Goal: Task Accomplishment & Management: Manage account settings

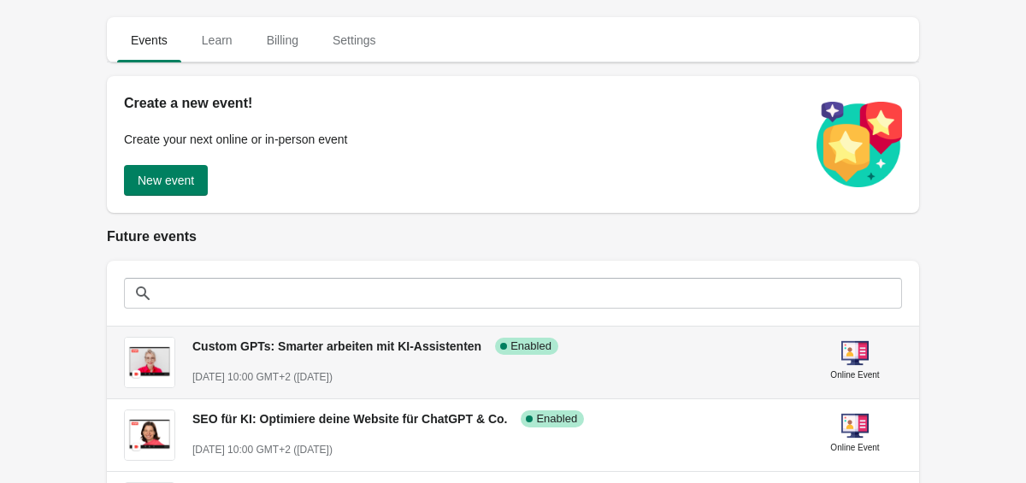
click at [402, 354] on div "Custom GPTs: Smarter arbeiten mit KI-Assistenten Success Complete Enabled" at bounding box center [487, 339] width 616 height 32
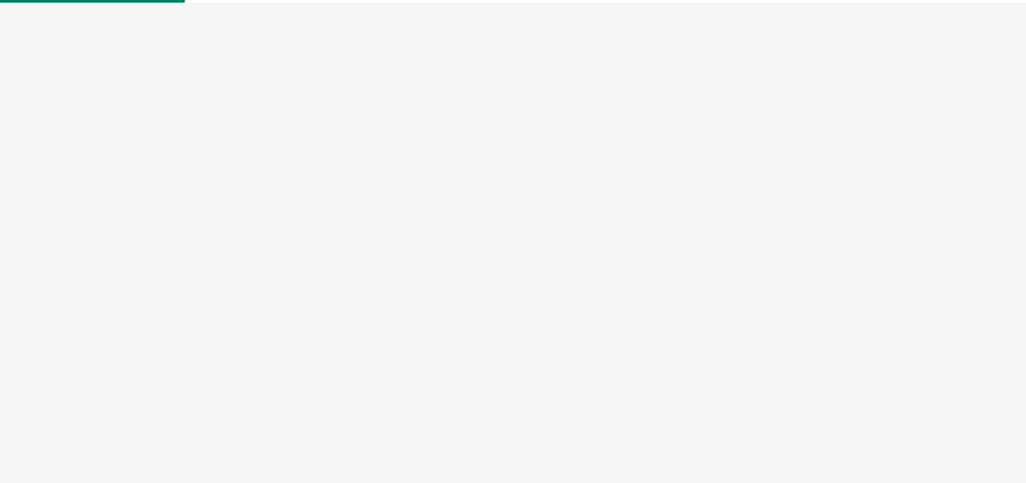
select select "US"
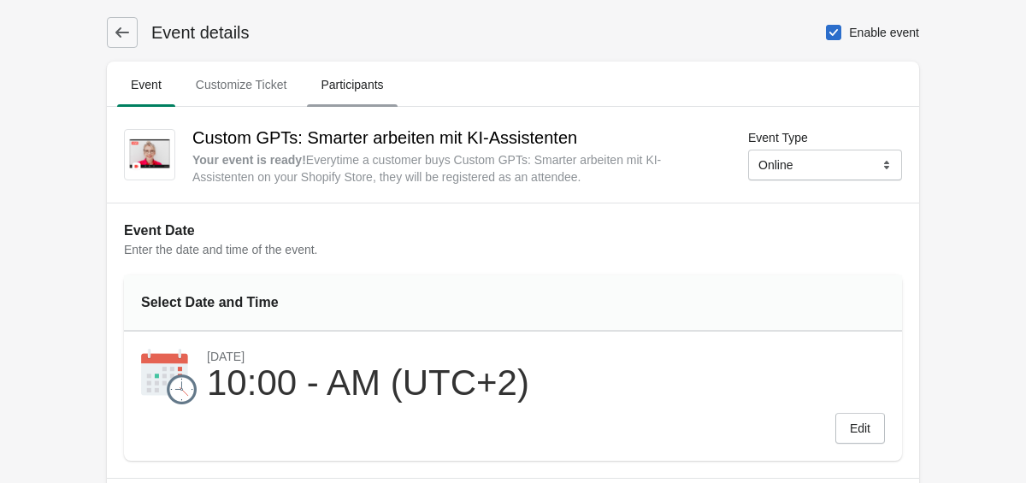
click at [353, 89] on span "Participants" at bounding box center [352, 84] width 90 height 31
select select "US"
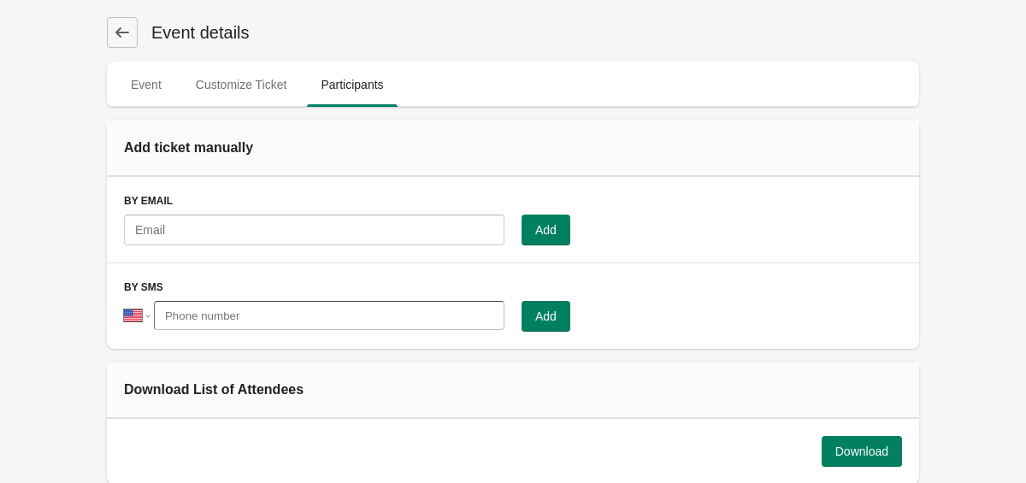
scroll to position [116, 0]
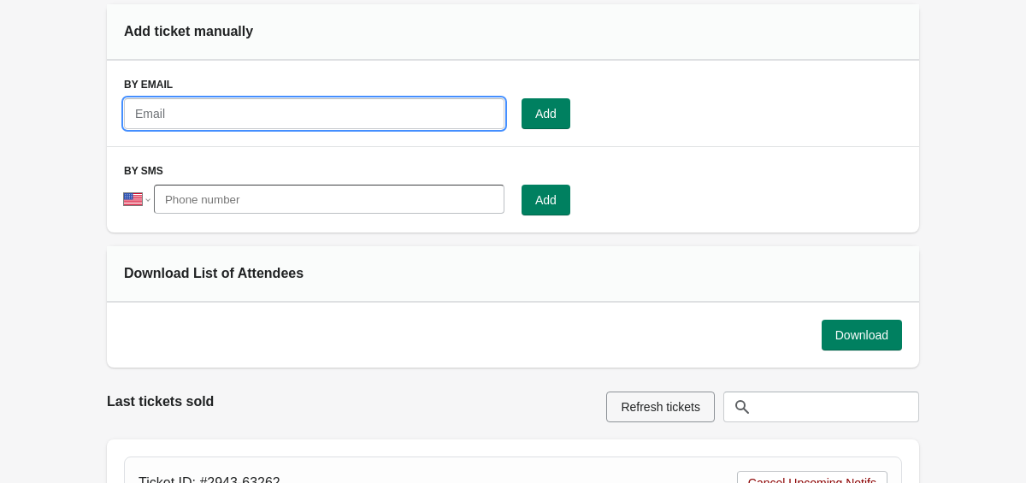
click at [263, 110] on input "text" at bounding box center [314, 113] width 380 height 31
paste input "[EMAIL_ADDRESS][PERSON_NAME][DOMAIN_NAME]"
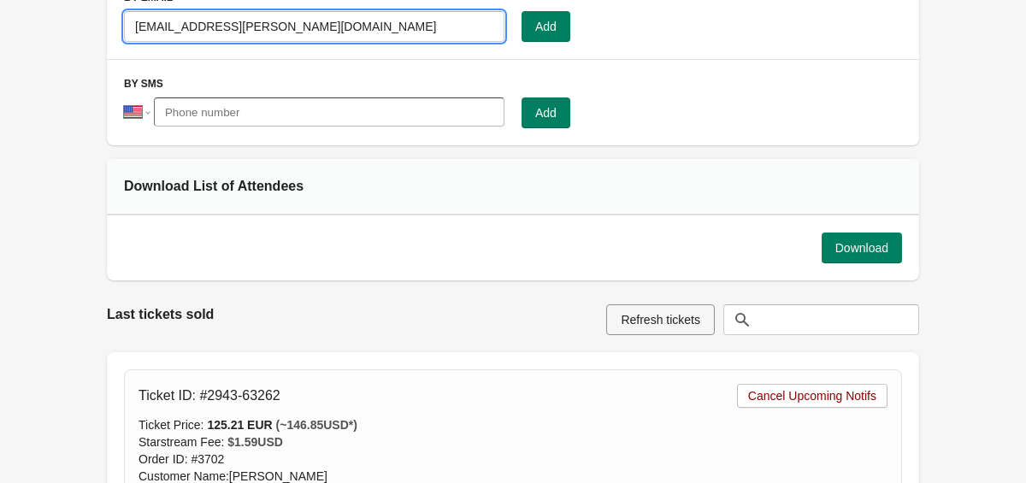
scroll to position [0, 0]
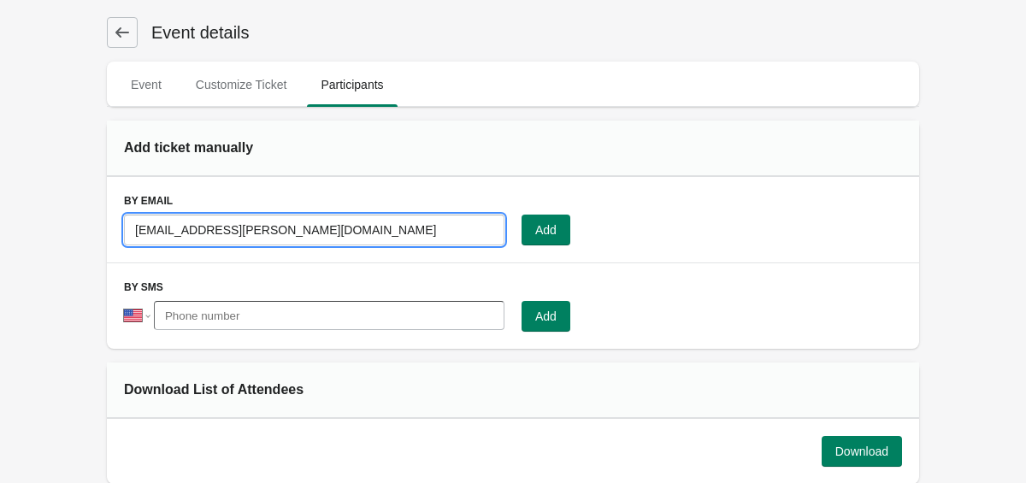
type input "[EMAIL_ADDRESS][PERSON_NAME][DOMAIN_NAME]"
drag, startPoint x: 300, startPoint y: 233, endPoint x: 64, endPoint y: 227, distance: 236.1
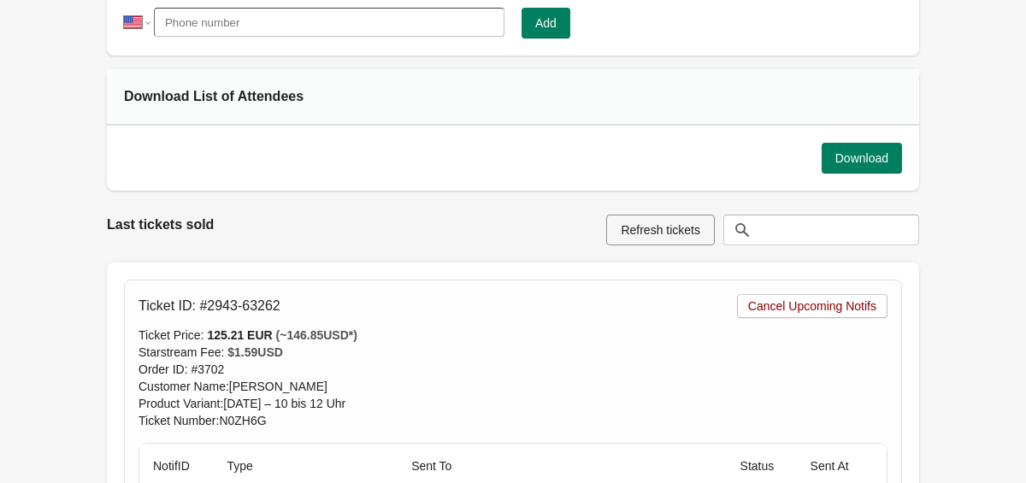
scroll to position [290, 0]
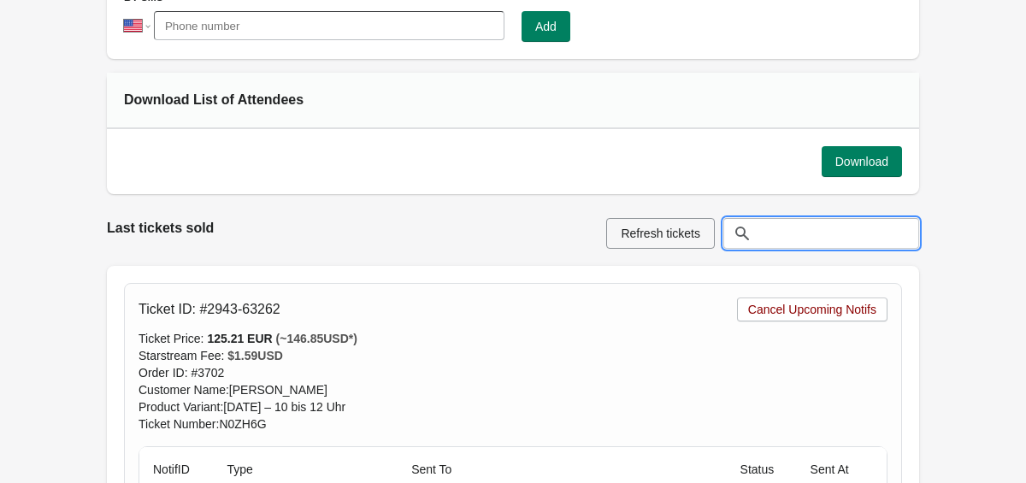
click at [806, 228] on input "text" at bounding box center [839, 233] width 162 height 31
paste input "[EMAIL_ADDRESS][PERSON_NAME][DOMAIN_NAME]"
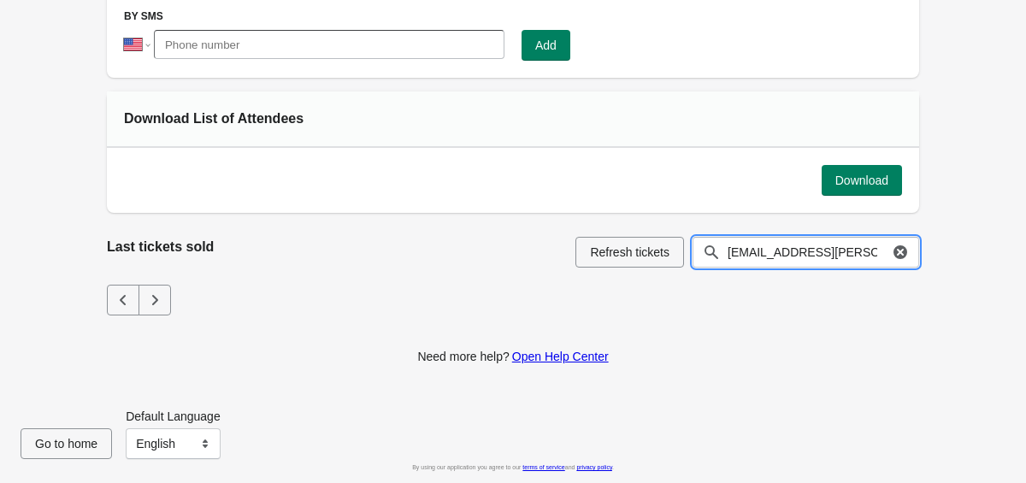
scroll to position [271, 0]
click at [782, 252] on input "carina.[PERSON_NAME]" at bounding box center [808, 252] width 162 height 31
drag, startPoint x: 830, startPoint y: 253, endPoint x: 786, endPoint y: 254, distance: 44.5
click at [783, 254] on input "[PERSON_NAME]" at bounding box center [808, 252] width 162 height 31
type input "carina"
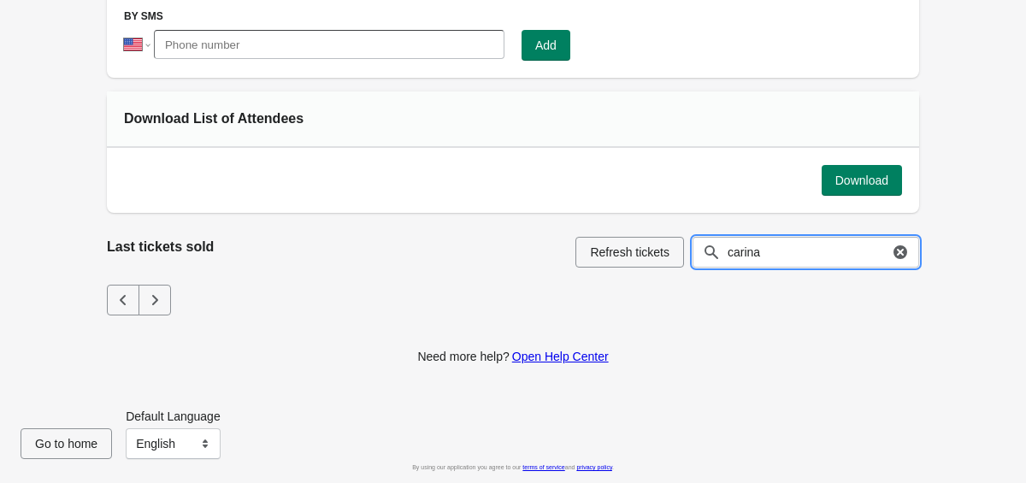
drag, startPoint x: 805, startPoint y: 254, endPoint x: 732, endPoint y: 252, distance: 73.6
click at [732, 252] on div "Refresh tickets carina Clear" at bounding box center [747, 252] width 344 height 31
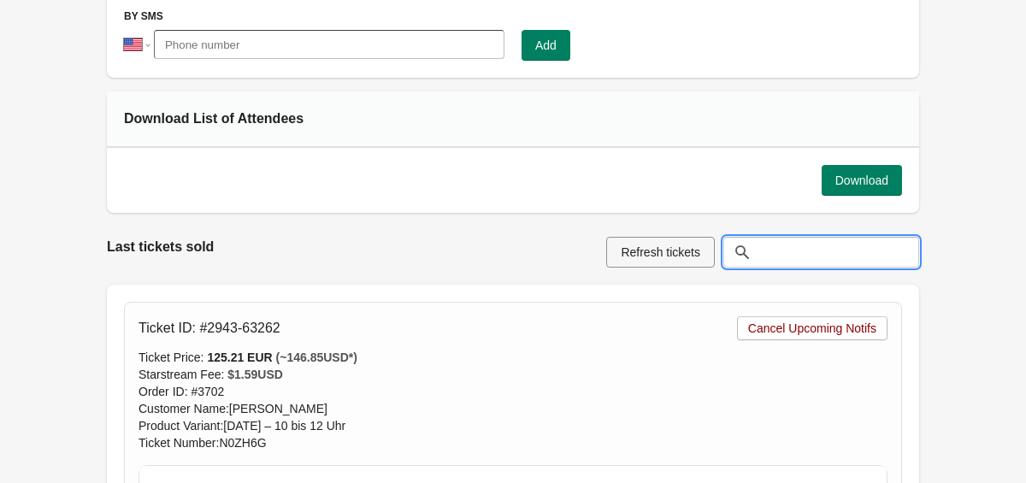
scroll to position [290, 0]
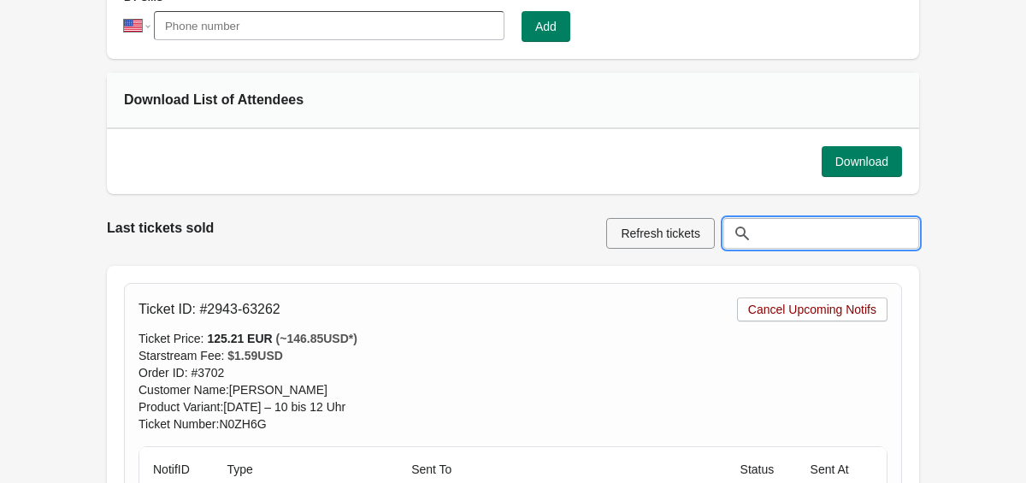
click at [823, 231] on input "text" at bounding box center [839, 233] width 162 height 31
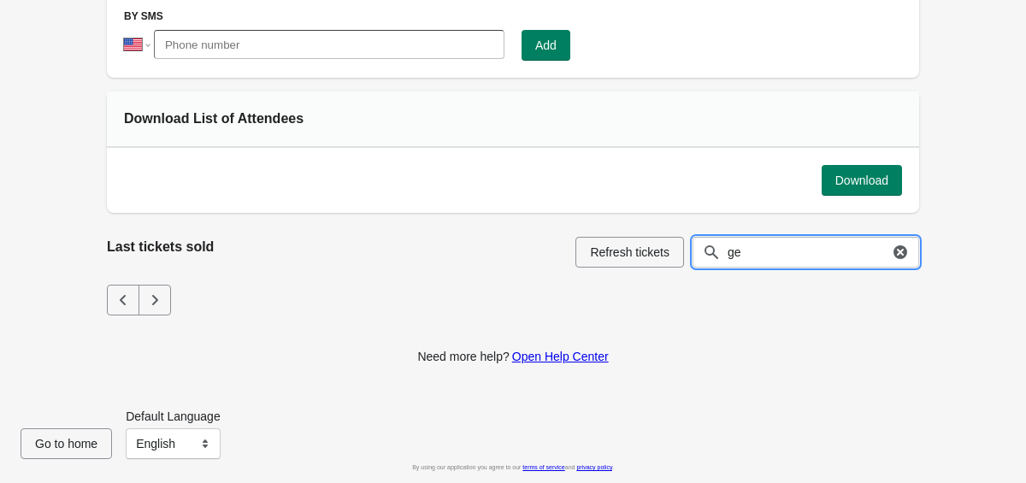
type input "g"
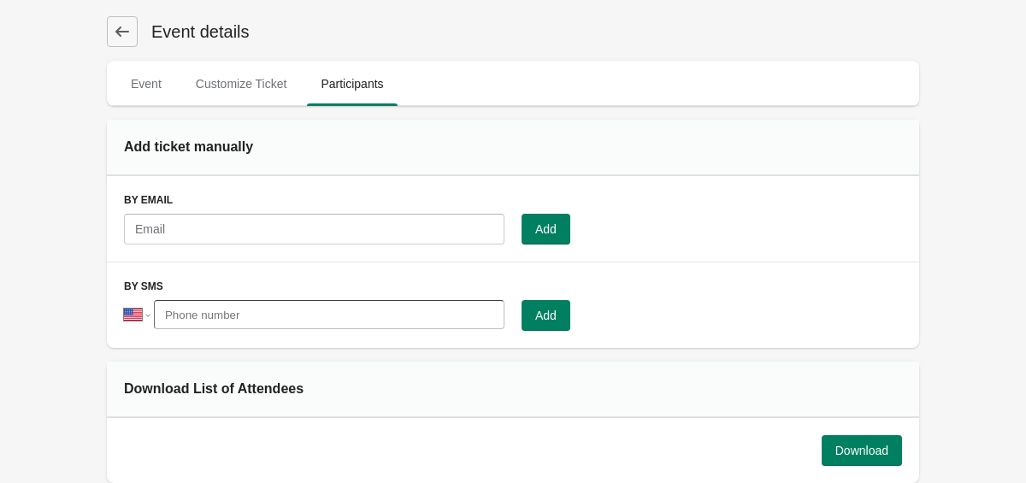
scroll to position [0, 0]
click at [107, 33] on button at bounding box center [122, 32] width 31 height 31
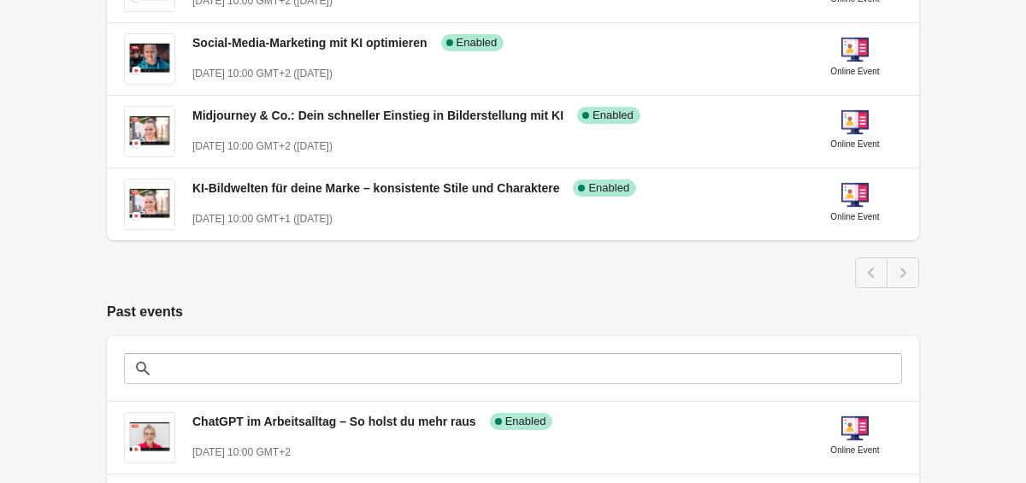
scroll to position [477, 0]
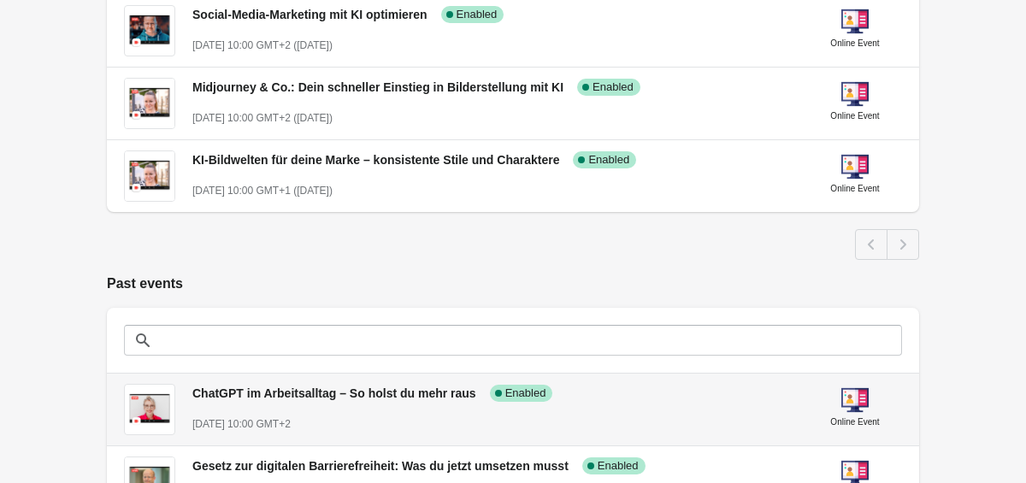
click at [399, 418] on div "[DATE] 10:00 GMT+2" at bounding box center [493, 424] width 602 height 17
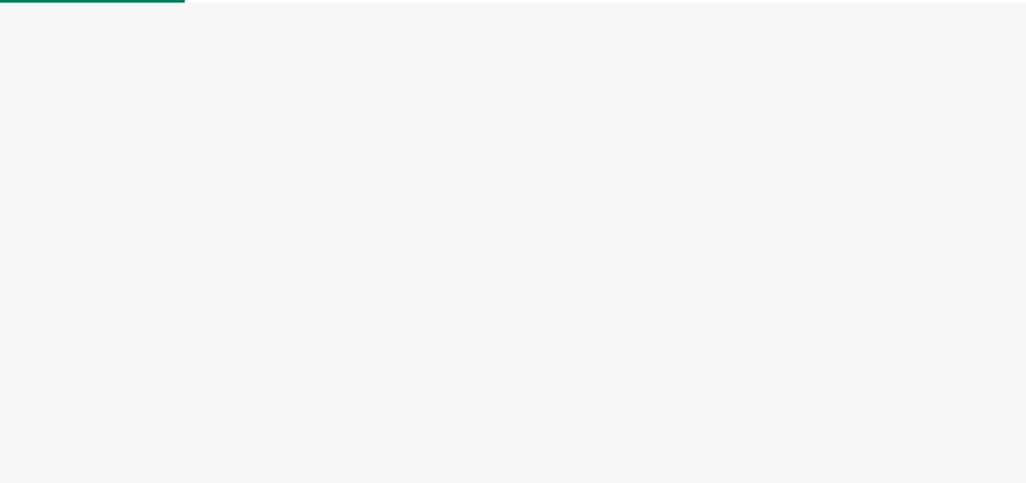
select select "US"
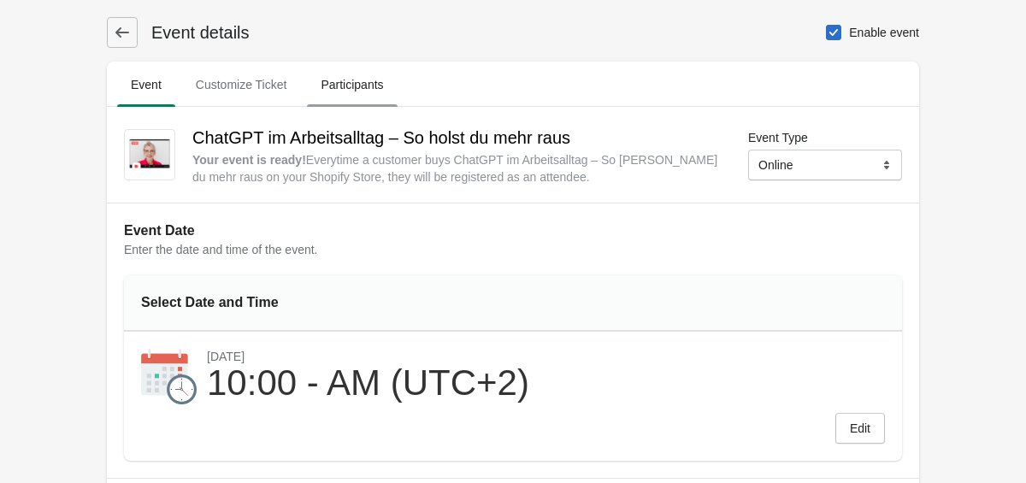
click at [367, 88] on span "Participants" at bounding box center [352, 84] width 90 height 31
select select "US"
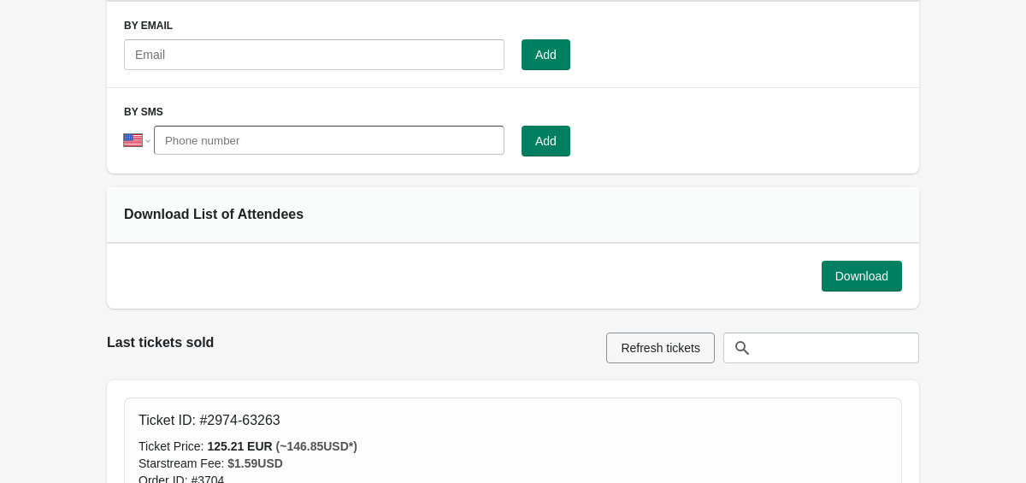
scroll to position [180, 0]
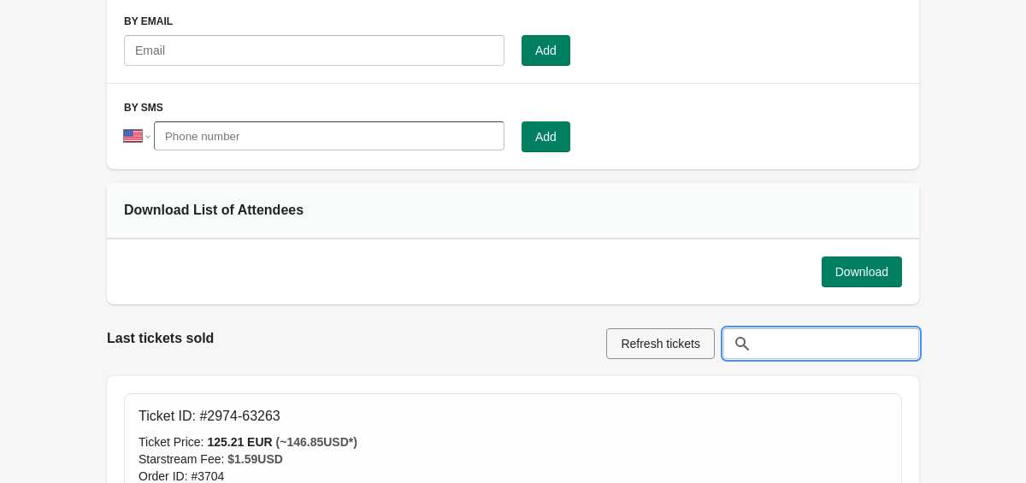
click at [793, 345] on input "text" at bounding box center [839, 343] width 162 height 31
paste input "[EMAIL_ADDRESS][PERSON_NAME][DOMAIN_NAME]"
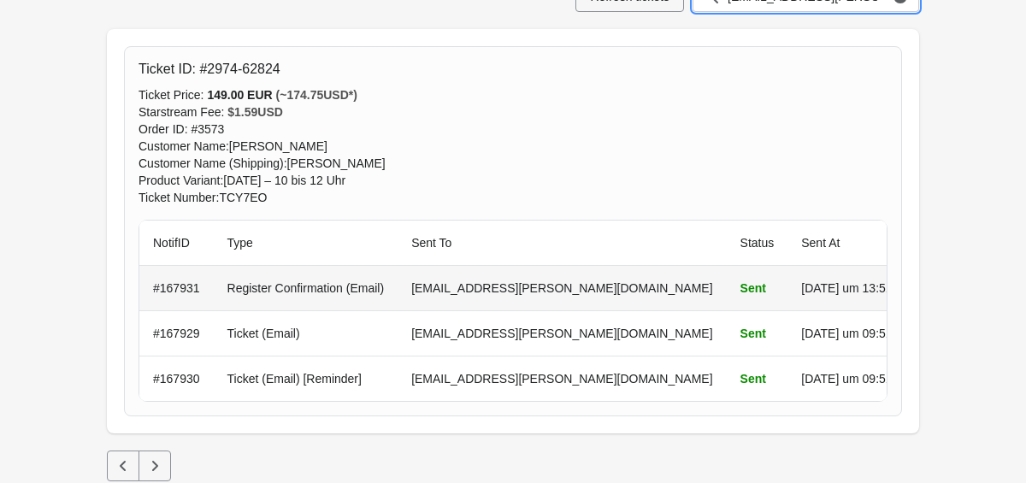
scroll to position [534, 0]
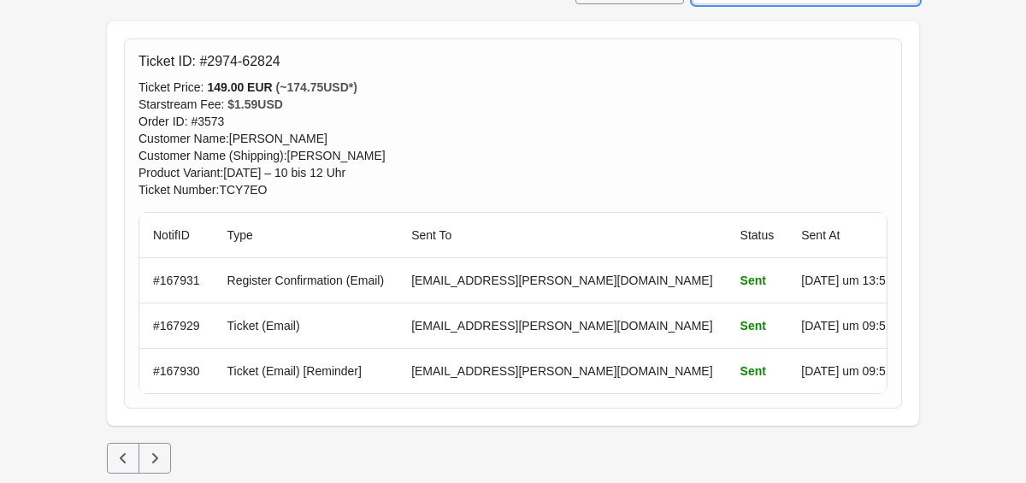
type input "[EMAIL_ADDRESS][PERSON_NAME][DOMAIN_NAME]"
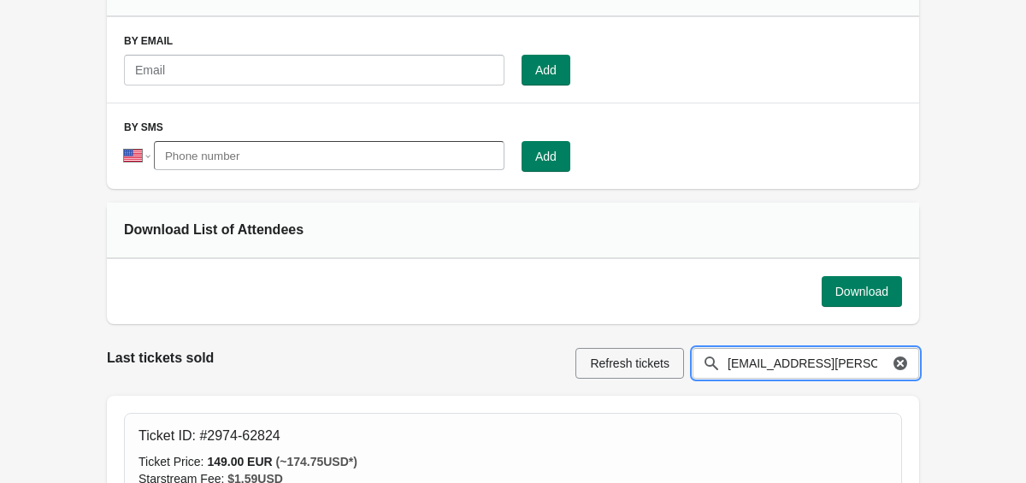
scroll to position [188, 0]
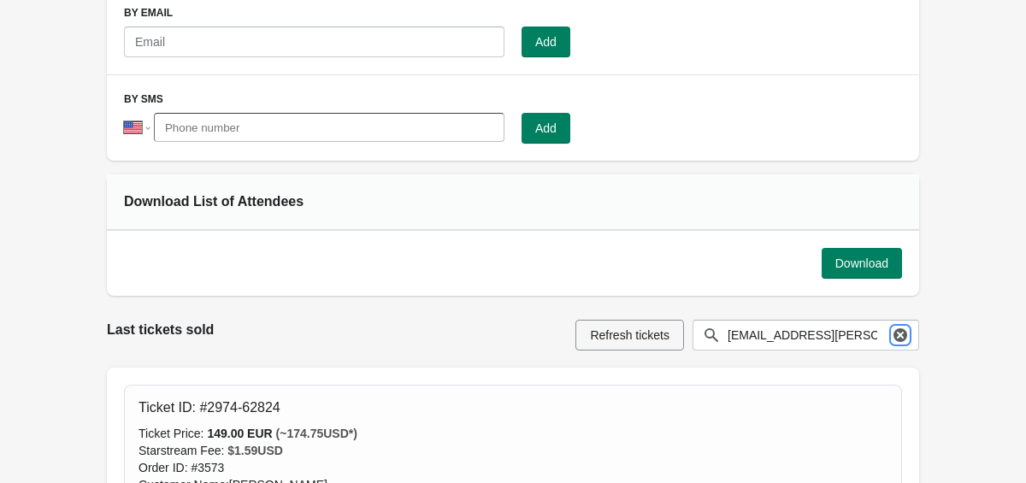
click at [899, 336] on icon "button" at bounding box center [900, 335] width 17 height 17
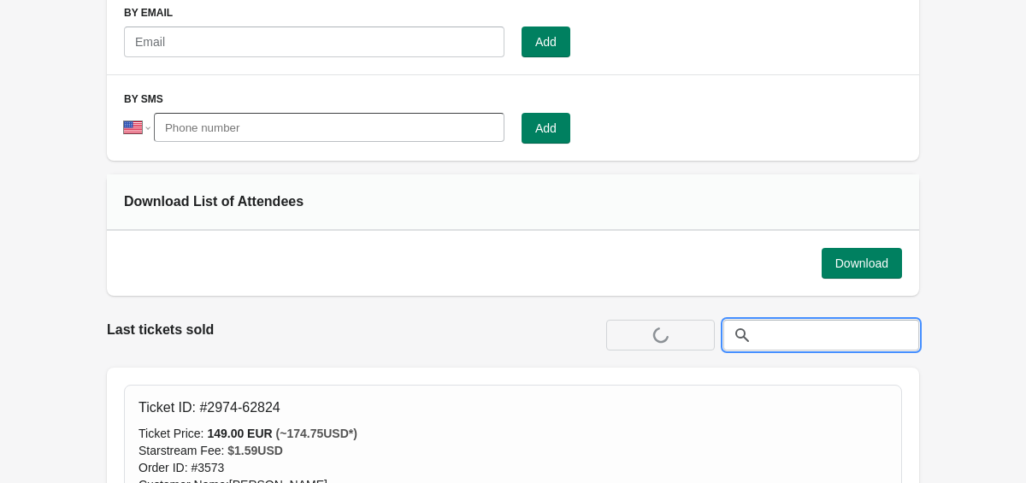
paste input "[PERSON_NAME][EMAIL_ADDRESS][DOMAIN_NAME]"
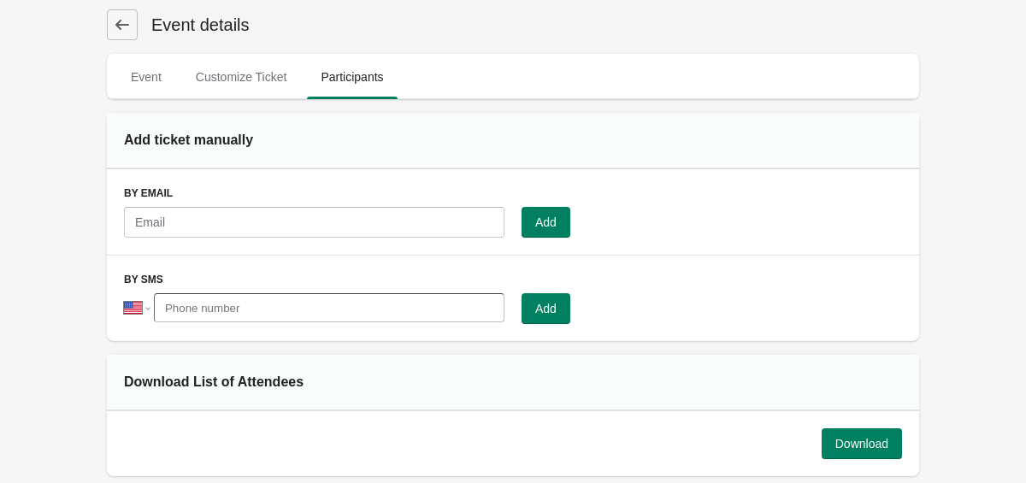
scroll to position [0, 0]
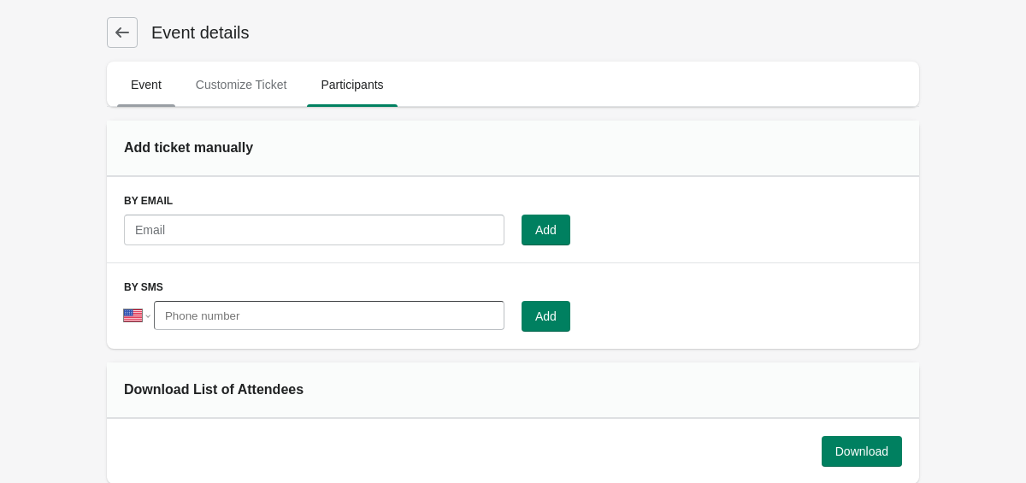
type input "[PERSON_NAME]"
click at [151, 85] on span "Event" at bounding box center [146, 84] width 58 height 31
select select "US"
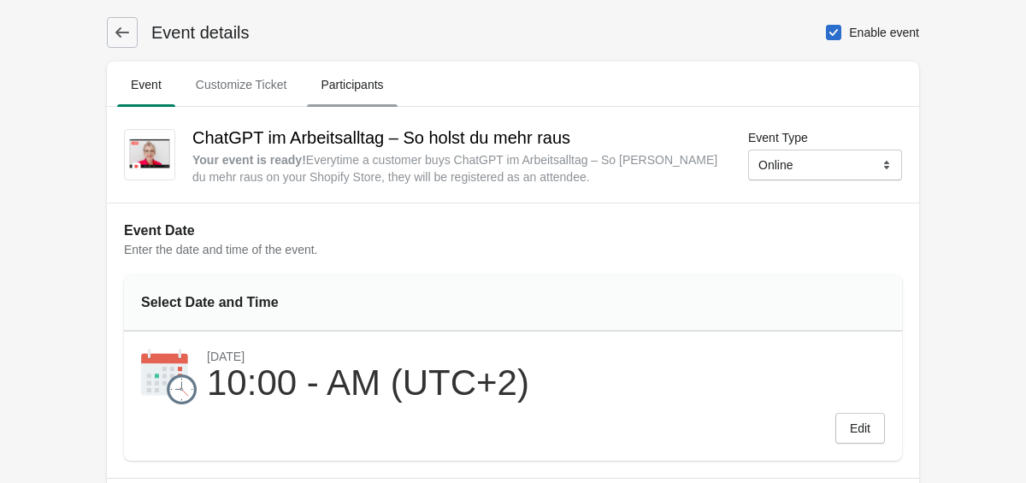
click at [366, 90] on span "Participants" at bounding box center [352, 84] width 90 height 31
select select "US"
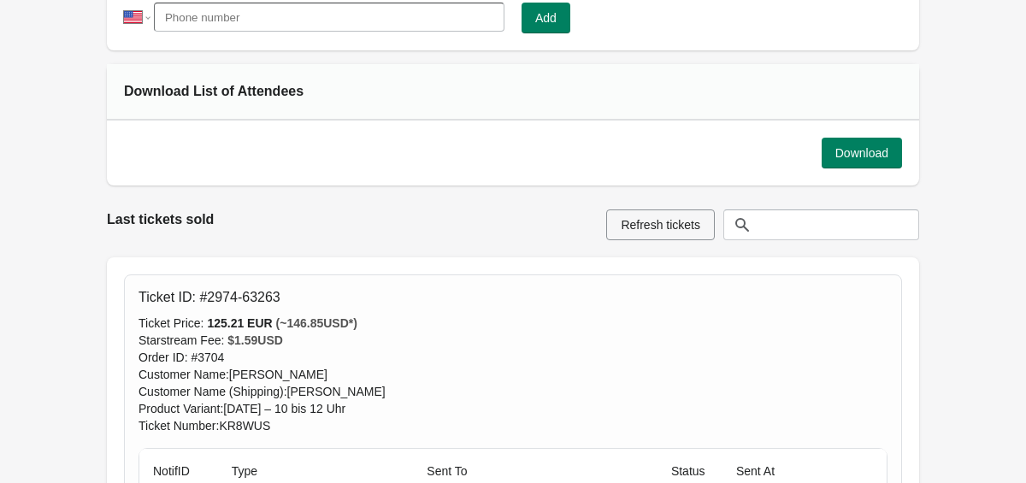
scroll to position [304, 0]
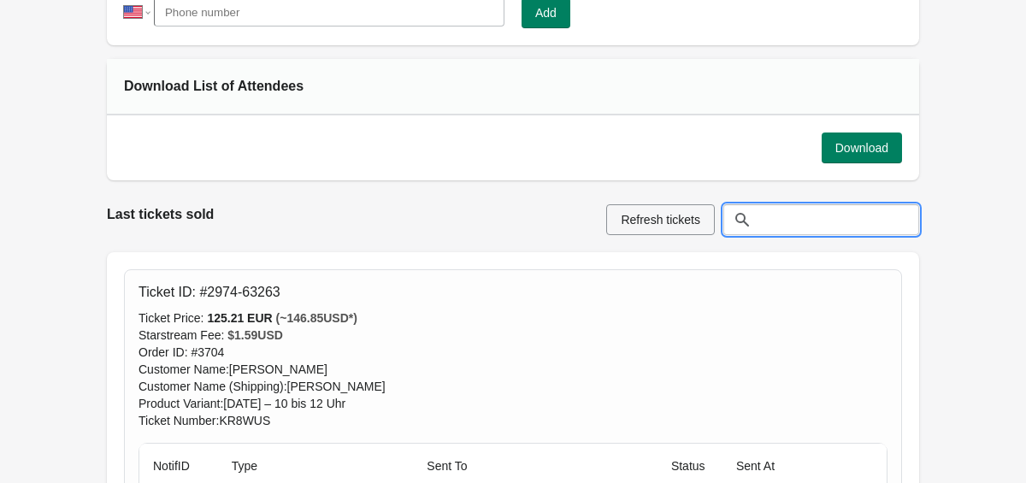
click at [781, 221] on input "text" at bounding box center [839, 219] width 162 height 31
paste input "[PERSON_NAME][EMAIL_ADDRESS][DOMAIN_NAME]"
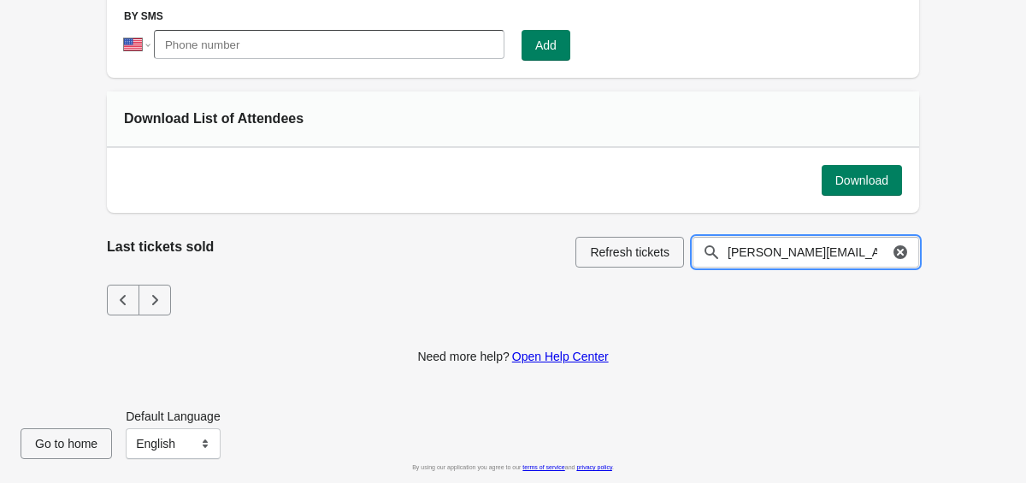
type input "[PERSON_NAME][EMAIL_ADDRESS][DOMAIN_NAME]"
click at [899, 251] on icon "button" at bounding box center [900, 252] width 17 height 17
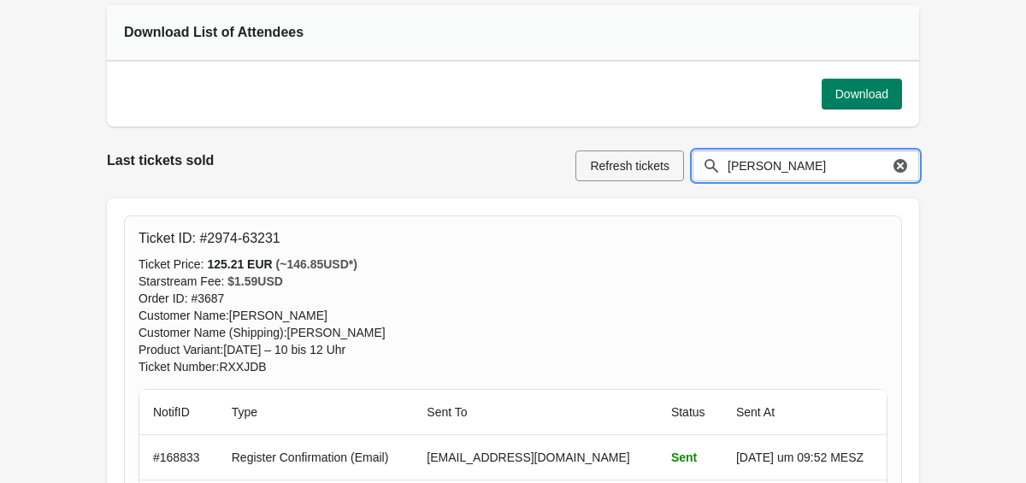
scroll to position [350, 0]
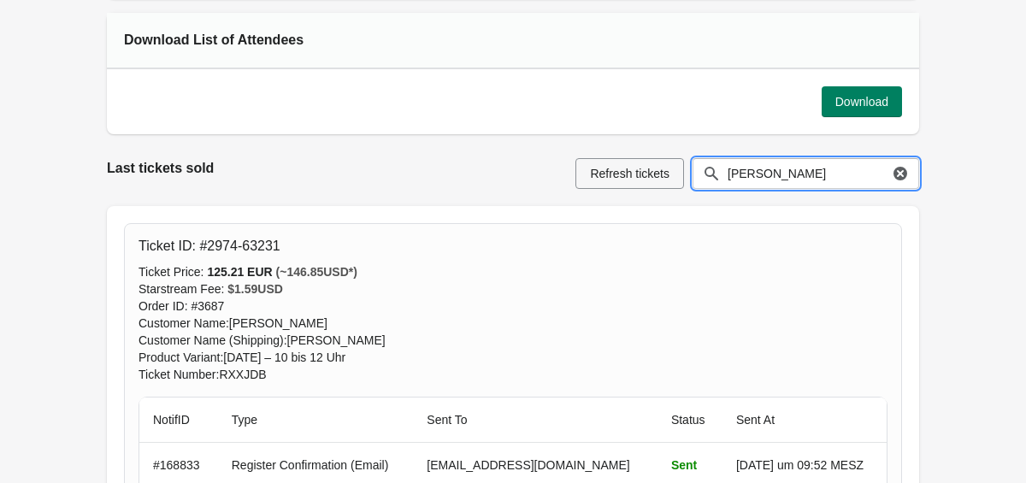
type input "[PERSON_NAME]"
